Goal: Transaction & Acquisition: Book appointment/travel/reservation

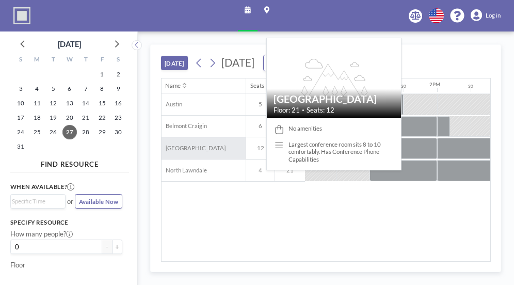
scroll to position [0, 1108]
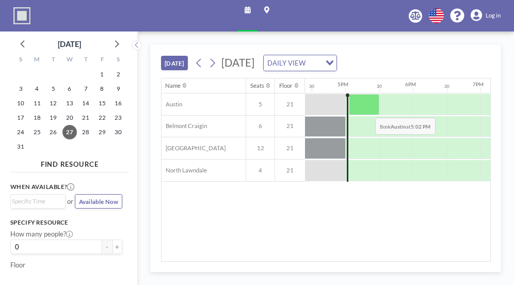
click at [368, 109] on div at bounding box center [364, 104] width 30 height 21
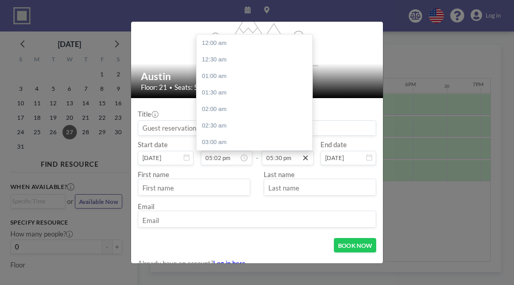
scroll to position [579, 0]
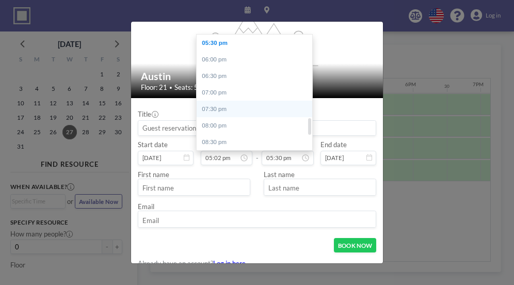
drag, startPoint x: 304, startPoint y: 158, endPoint x: 260, endPoint y: 108, distance: 66.3
click at [262, 151] on div "05:30 pm 12:00 am 12:30 am 01:00 am 01:30 am 02:00 am 02:30 am 03:00 am 03:30 a…" at bounding box center [288, 158] width 52 height 14
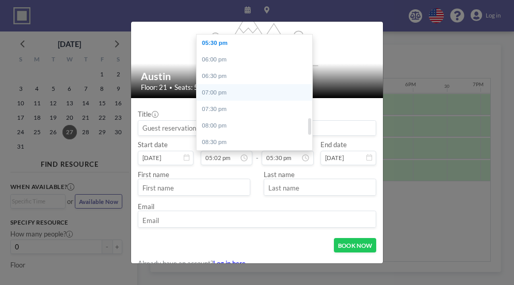
click at [261, 93] on div "07:00 pm" at bounding box center [257, 92] width 121 height 17
type input "07:00 pm"
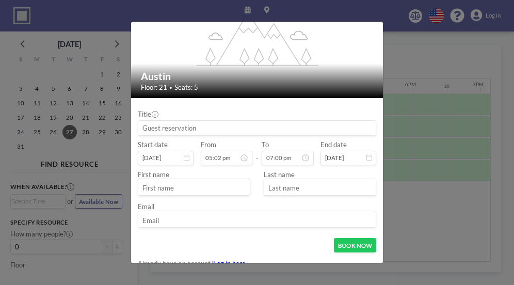
scroll to position [59, 0]
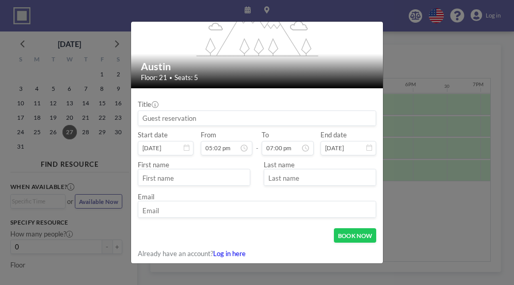
click at [192, 118] on input at bounding box center [257, 118] width 238 height 14
click at [191, 175] on div "[DATE]" at bounding box center [202, 182] width 23 height 14
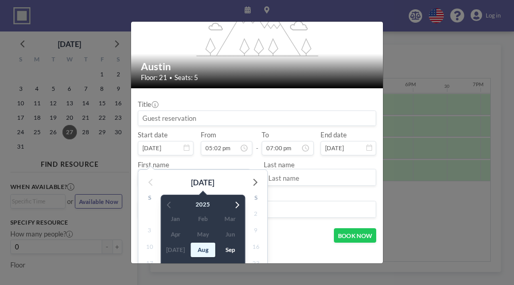
click at [192, 163] on div "First name" at bounding box center [197, 173] width 119 height 25
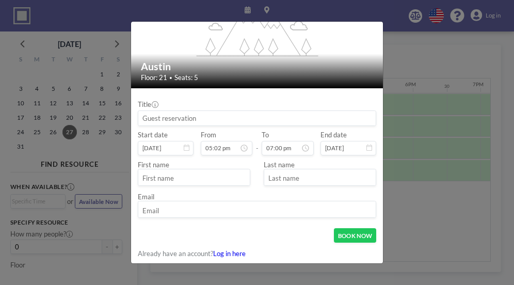
click at [195, 176] on input "text" at bounding box center [194, 178] width 112 height 14
type input "[PERSON_NAME]"
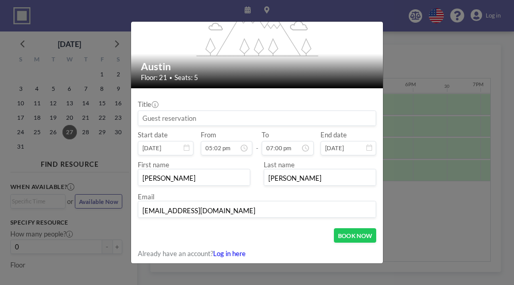
type input "[EMAIL_ADDRESS][DOMAIN_NAME]"
click at [343, 226] on form "Title Start date [DATE] From 05:02 pm - To 07:00 pm End date [DATE] First name …" at bounding box center [257, 176] width 253 height 176
click at [349, 237] on button "BOOK NOW" at bounding box center [355, 235] width 42 height 14
